Goal: Task Accomplishment & Management: Use online tool/utility

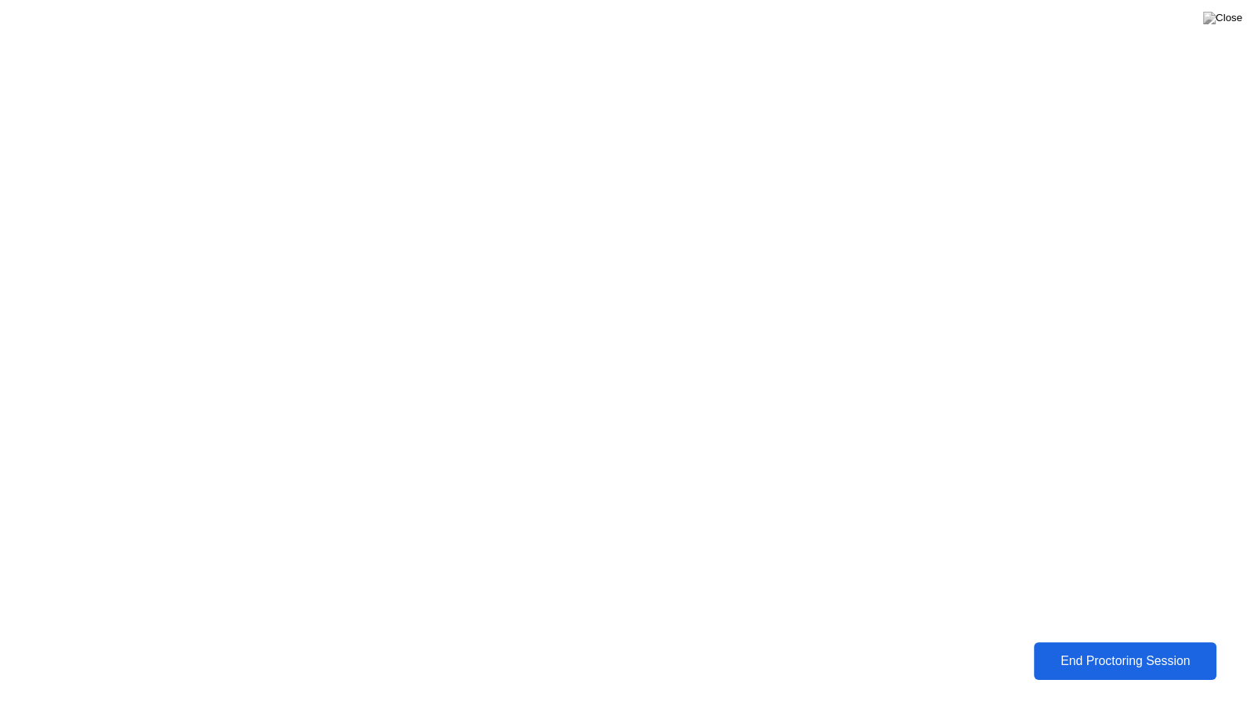
click at [1109, 667] on div "End Proctoring Session" at bounding box center [1126, 661] width 174 height 14
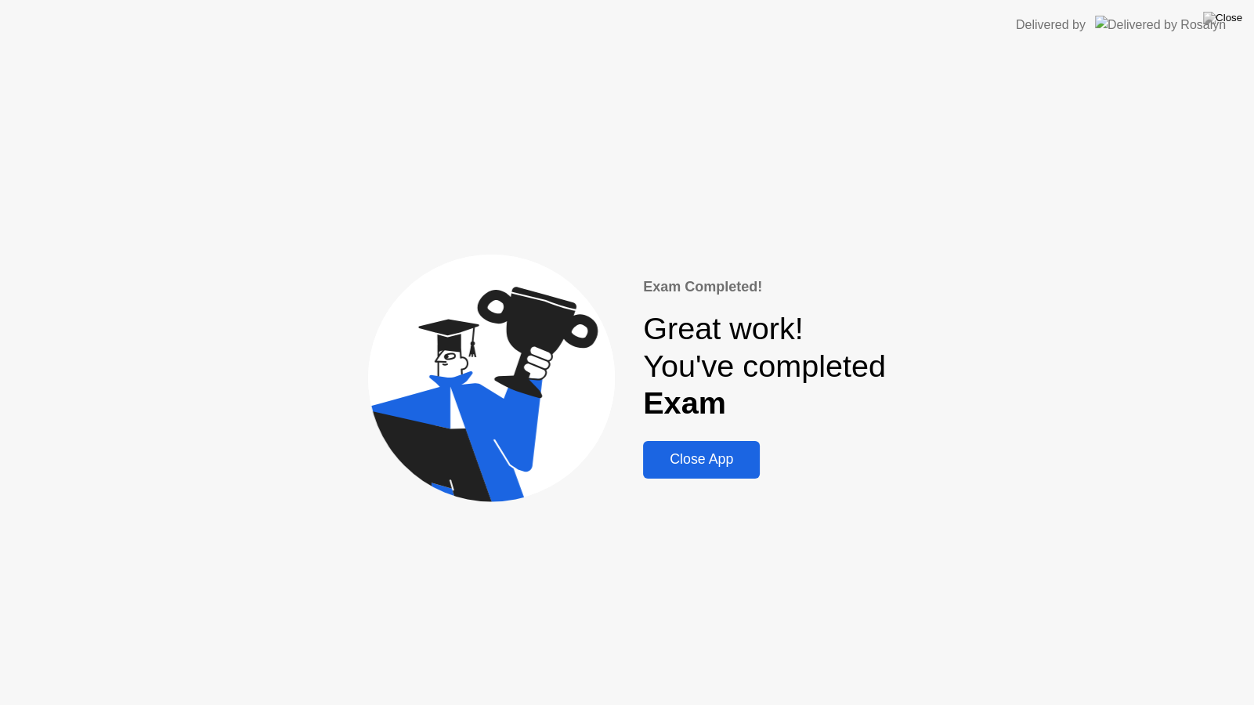
click at [693, 459] on div "Close App" at bounding box center [701, 459] width 107 height 16
